Goal: Transaction & Acquisition: Purchase product/service

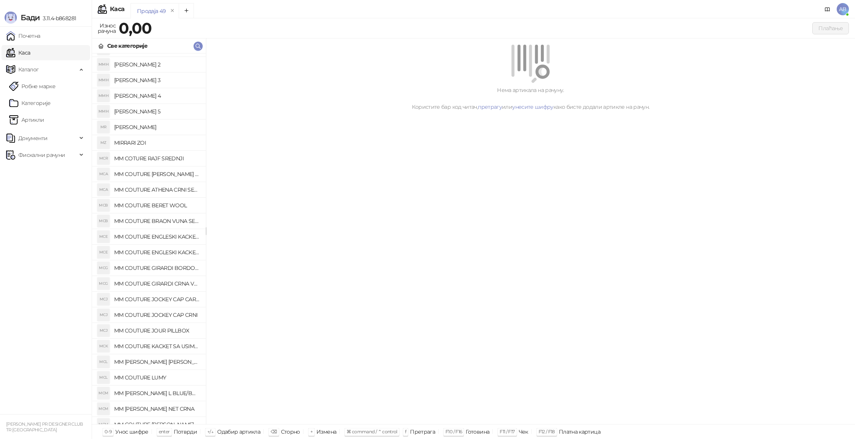
scroll to position [455, 0]
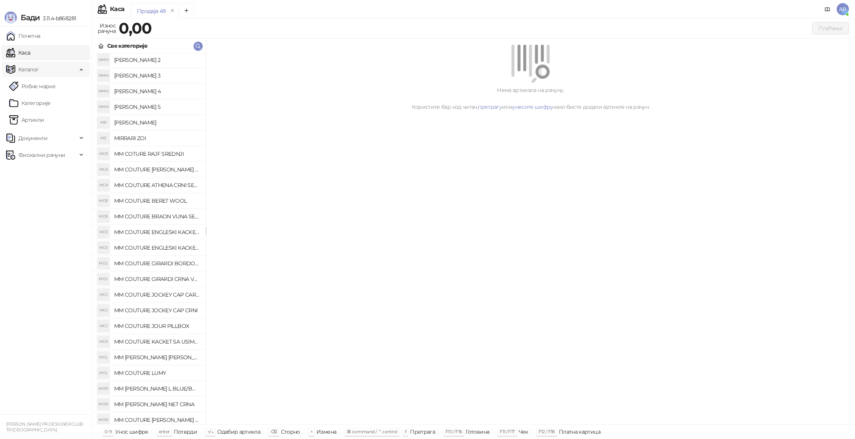
click at [33, 70] on span "Каталог" at bounding box center [28, 69] width 21 height 15
click at [37, 120] on link "Артикли" at bounding box center [26, 119] width 35 height 15
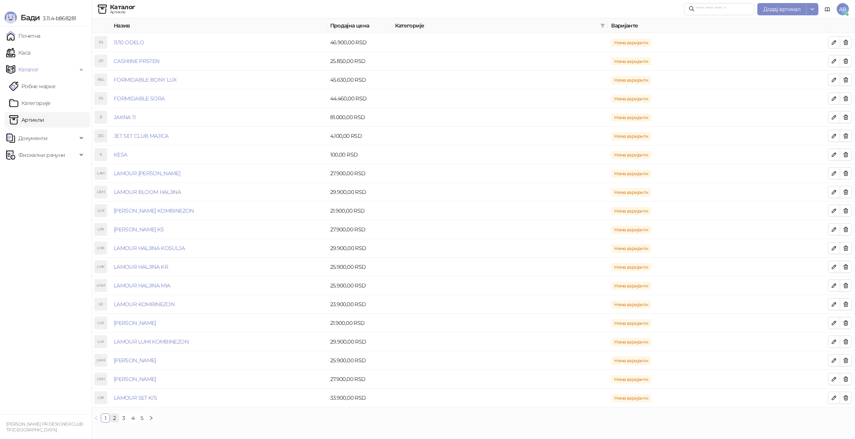
click at [113, 418] on link "2" at bounding box center [114, 418] width 8 height 8
click at [125, 417] on link "3" at bounding box center [124, 418] width 8 height 8
click at [136, 418] on link "4" at bounding box center [133, 418] width 8 height 8
click at [127, 418] on link "3" at bounding box center [124, 418] width 8 height 8
click at [173, 288] on link "MM [PERSON_NAME] CAMEL KACKET" at bounding box center [161, 285] width 94 height 7
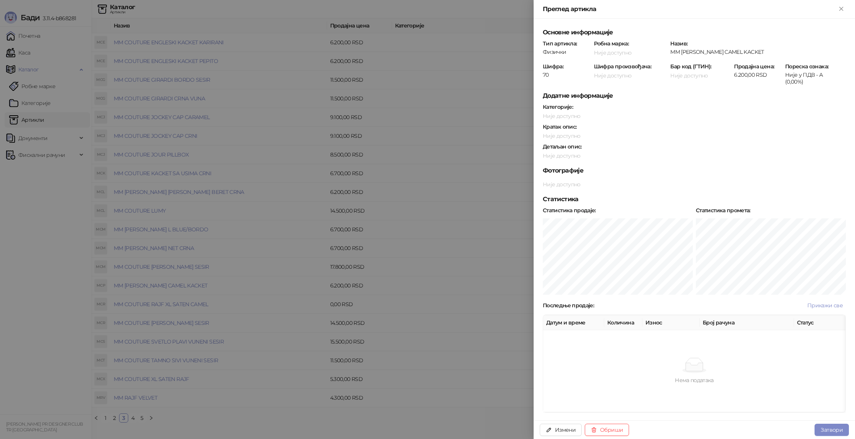
click at [498, 89] on div at bounding box center [427, 219] width 855 height 439
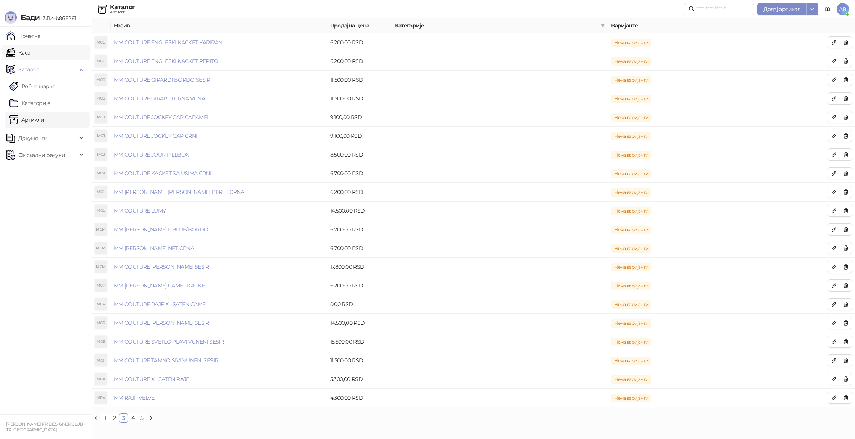
click at [30, 57] on link "Каса" at bounding box center [18, 52] width 24 height 15
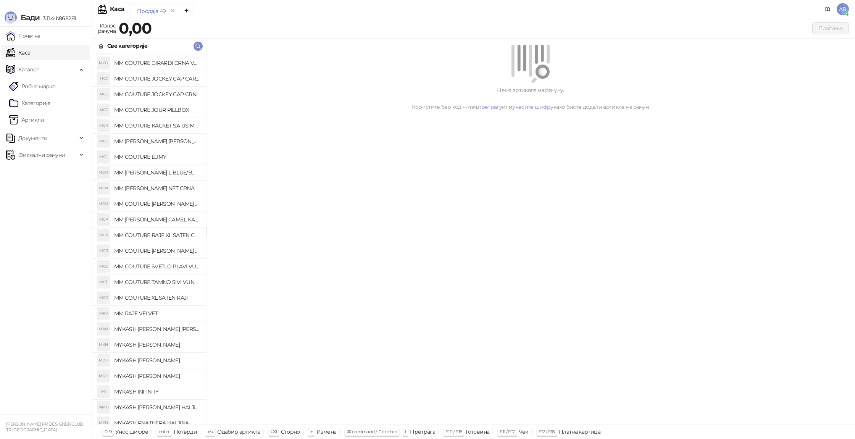
scroll to position [665, 0]
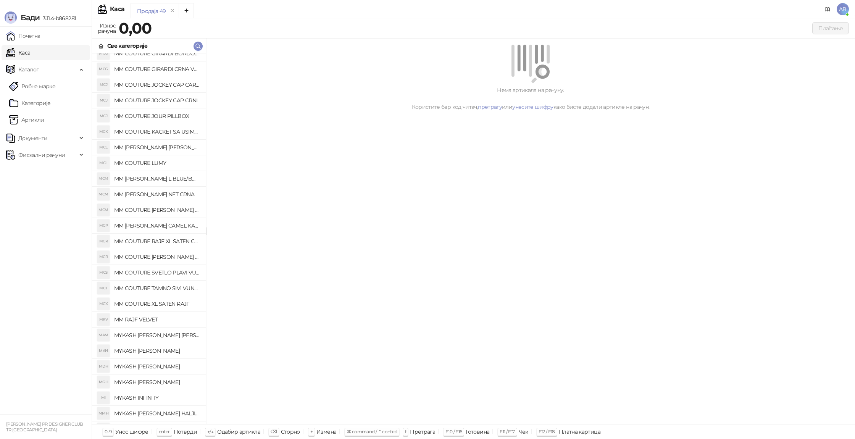
click at [160, 224] on h4 "MM [PERSON_NAME] CAMEL KACKET" at bounding box center [157, 226] width 86 height 12
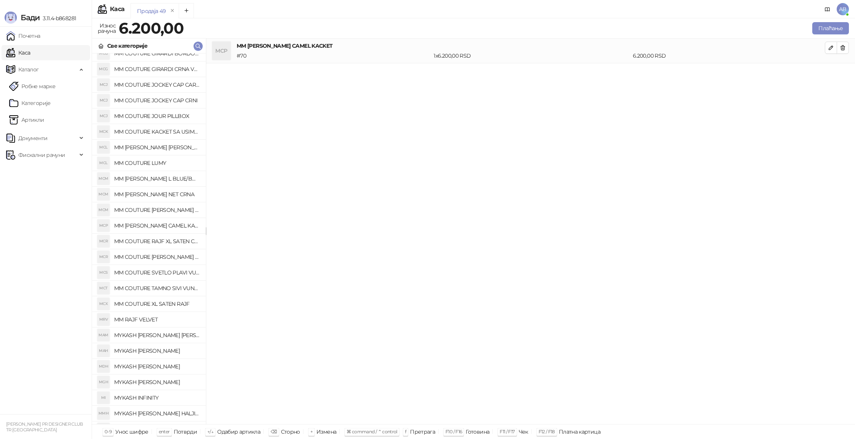
scroll to position [666, 0]
click at [826, 26] on button "Плаћање" at bounding box center [831, 28] width 37 height 12
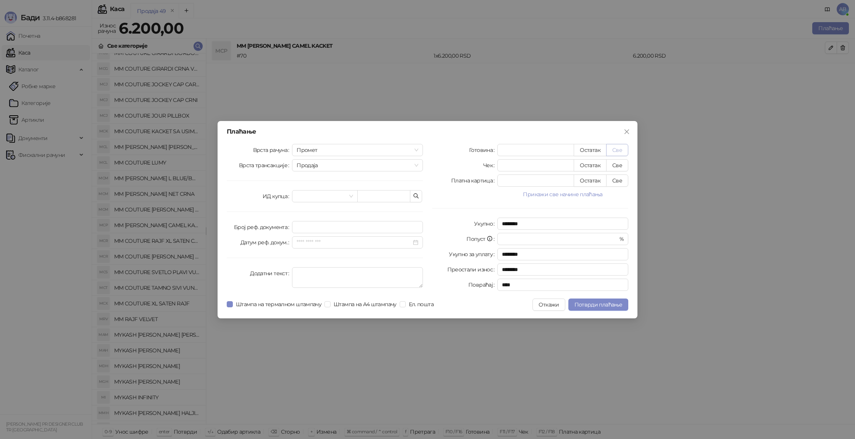
click at [623, 152] on button "Све" at bounding box center [617, 150] width 22 height 12
type input "****"
click at [601, 306] on span "Потврди плаћање" at bounding box center [599, 304] width 48 height 7
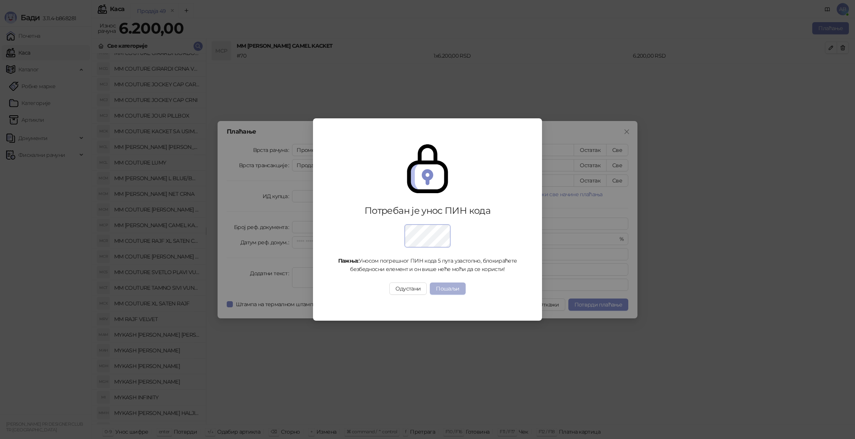
click at [445, 293] on button "Пошаљи" at bounding box center [448, 289] width 36 height 12
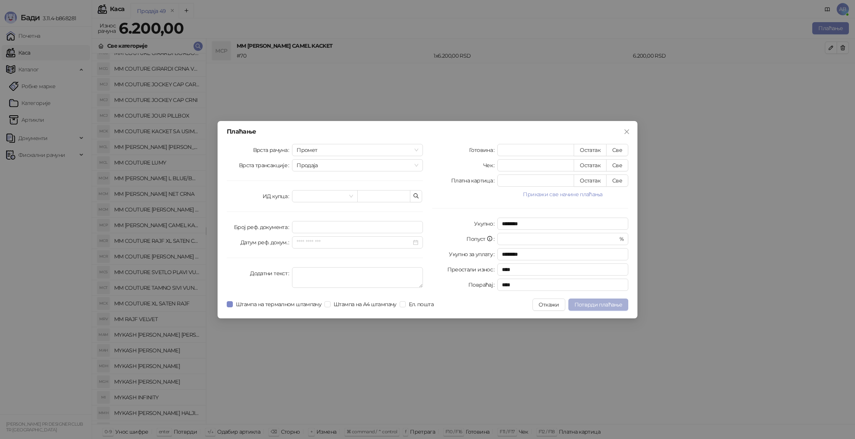
click at [594, 308] on button "Потврди плаћање" at bounding box center [599, 305] width 60 height 12
